Goal: Find specific page/section: Find specific page/section

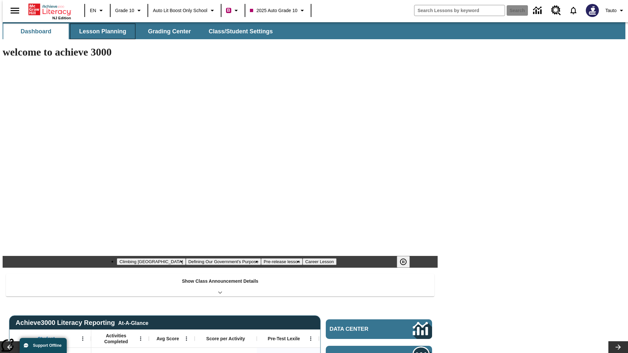
click at [100, 31] on button "Lesson Planning" at bounding box center [102, 32] width 65 height 16
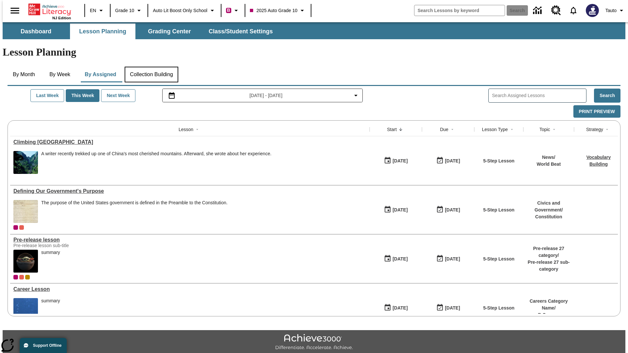
click at [151, 67] on button "Collection Building" at bounding box center [152, 75] width 54 height 16
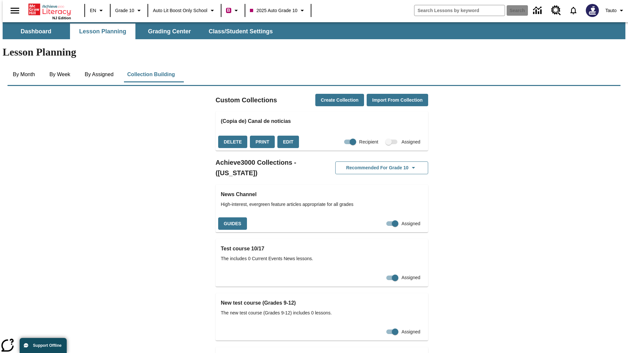
checkbox input "true"
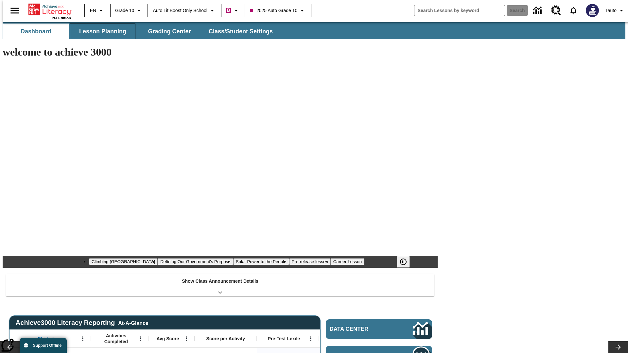
click at [100, 31] on button "Lesson Planning" at bounding box center [102, 32] width 65 height 16
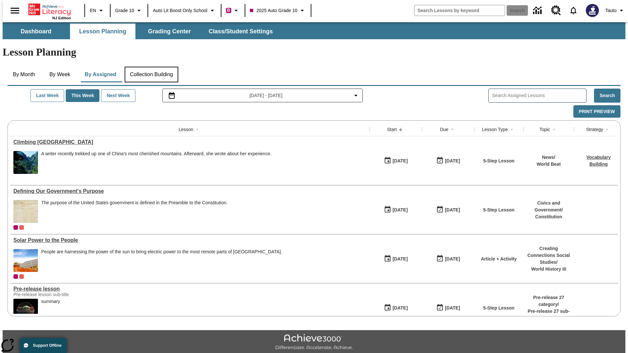
click at [151, 67] on button "Collection Building" at bounding box center [152, 75] width 54 height 16
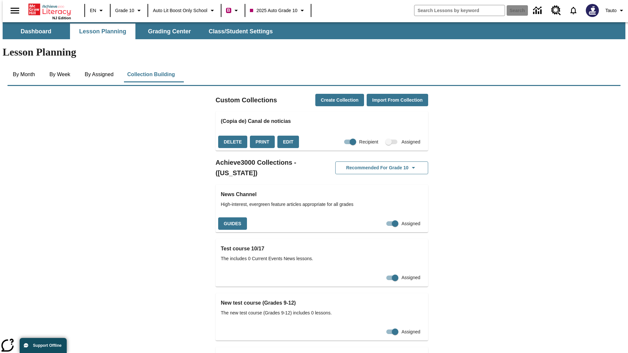
checkbox input "false"
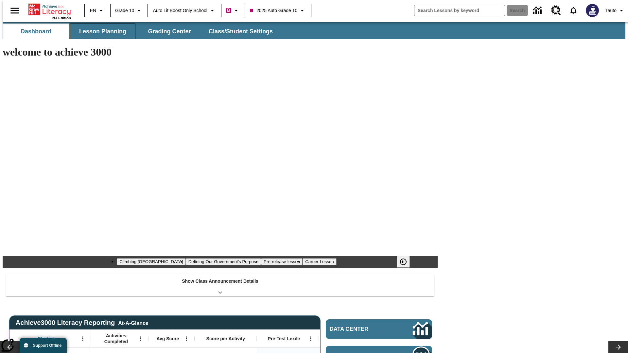
click at [100, 31] on button "Lesson Planning" at bounding box center [102, 32] width 65 height 16
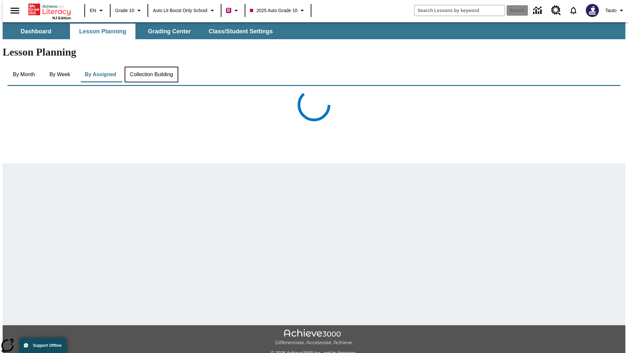
click at [151, 67] on button "Collection Building" at bounding box center [152, 75] width 54 height 16
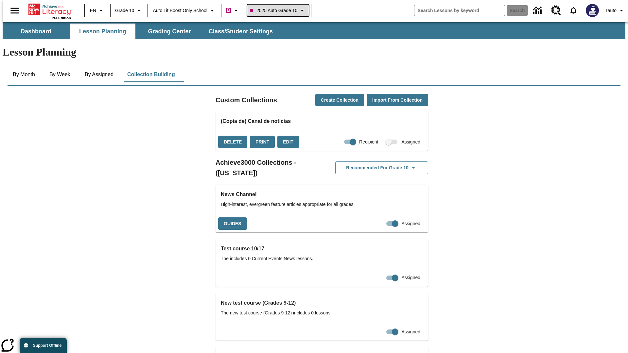
click at [280, 10] on span "2025 Auto Grade 10" at bounding box center [273, 10] width 47 height 7
